Goal: Navigation & Orientation: Find specific page/section

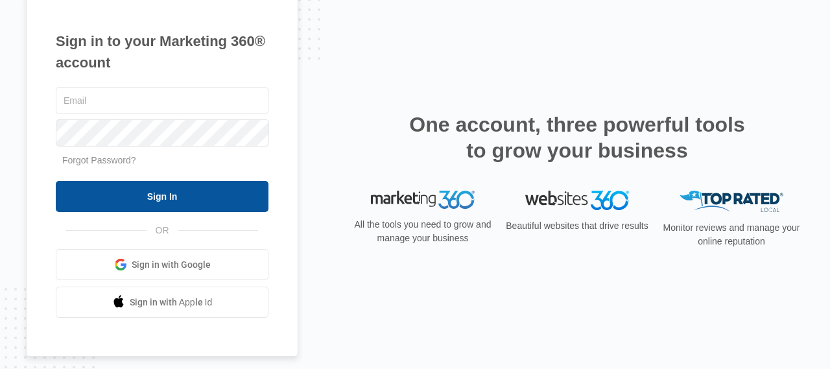
type input "[EMAIL_ADDRESS][DOMAIN_NAME]"
click at [154, 192] on input "Sign In" at bounding box center [162, 196] width 213 height 31
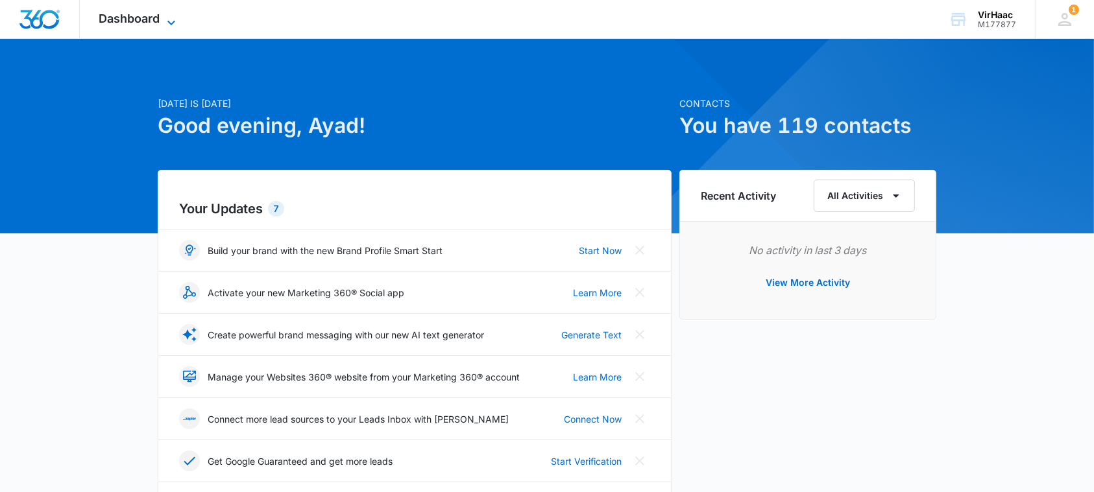
click at [175, 18] on icon at bounding box center [171, 23] width 16 height 16
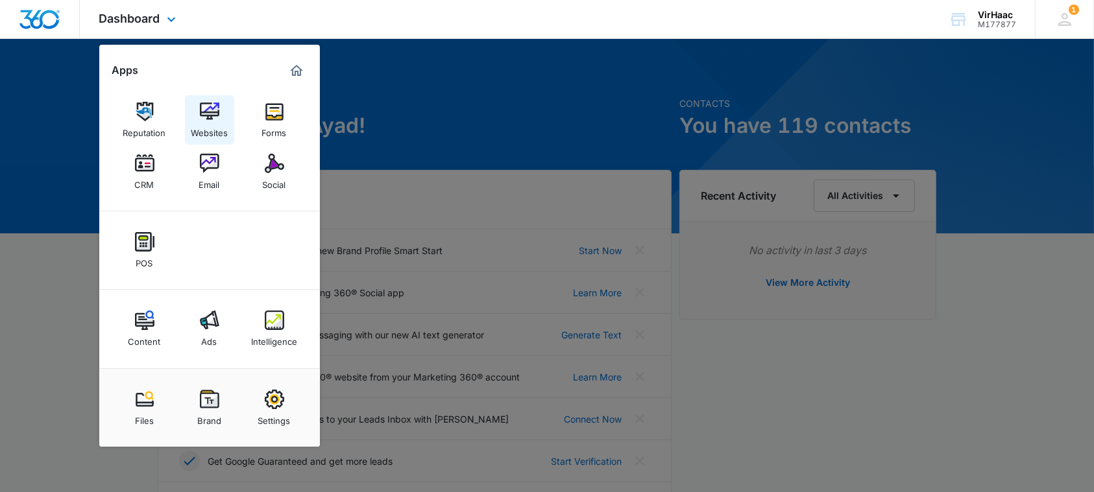
click at [216, 127] on div "Websites" at bounding box center [209, 129] width 37 height 17
